Goal: Book appointment/travel/reservation

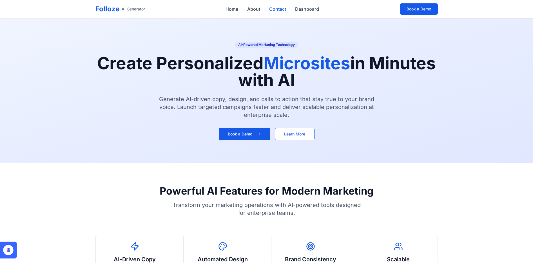
click at [281, 10] on link "Contact" at bounding box center [277, 9] width 17 height 7
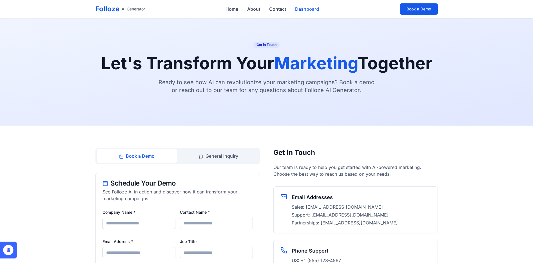
click at [299, 11] on link "Dashboard" at bounding box center [307, 9] width 24 height 7
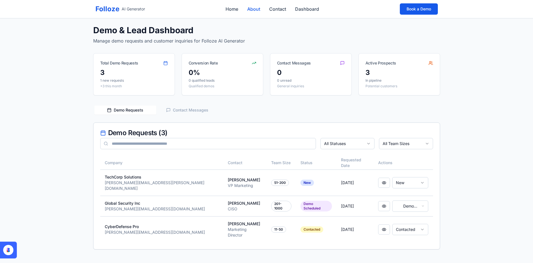
click at [251, 8] on link "About" at bounding box center [253, 9] width 13 height 7
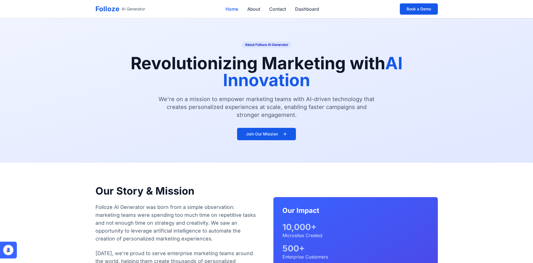
click at [231, 8] on link "Home" at bounding box center [232, 9] width 13 height 7
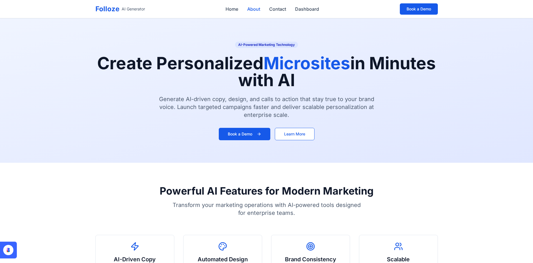
click at [251, 11] on link "About" at bounding box center [253, 9] width 13 height 7
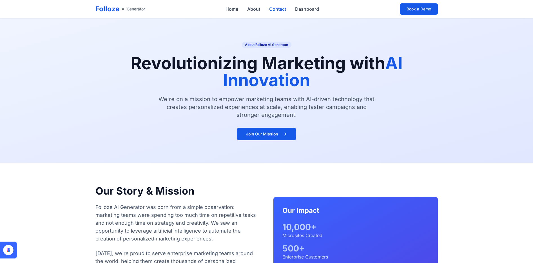
click at [278, 10] on link "Contact" at bounding box center [277, 9] width 17 height 7
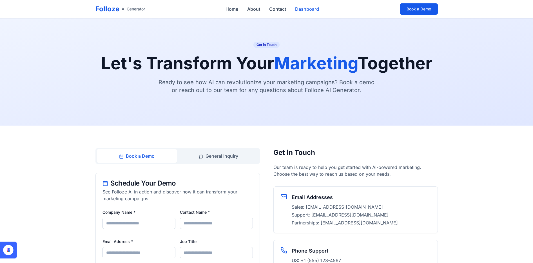
click at [306, 10] on link "Dashboard" at bounding box center [307, 9] width 24 height 7
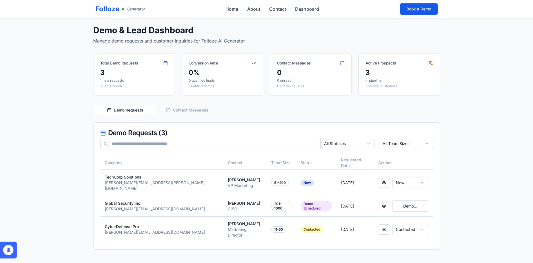
click at [156, 70] on div "3" at bounding box center [134, 72] width 68 height 9
click at [233, 7] on link "Home" at bounding box center [232, 9] width 13 height 7
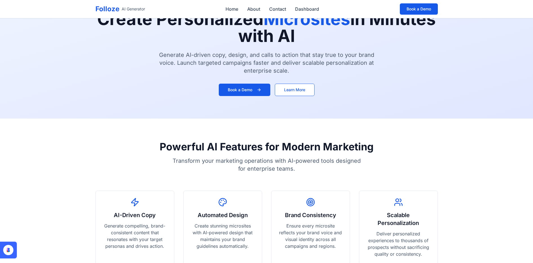
scroll to position [45, 0]
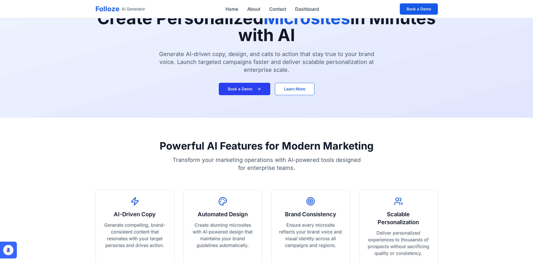
click at [238, 87] on button "Book a Demo" at bounding box center [245, 89] width 52 height 12
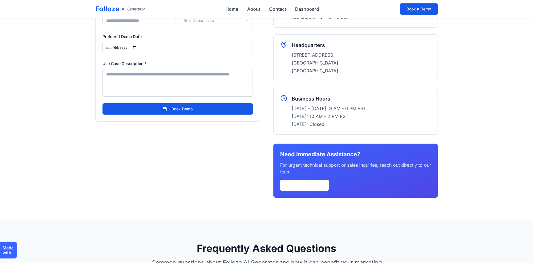
scroll to position [263, 0]
